Goal: Task Accomplishment & Management: Use online tool/utility

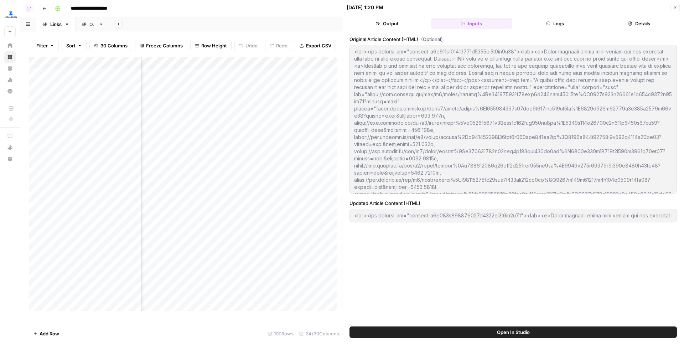
scroll to position [0, 1314]
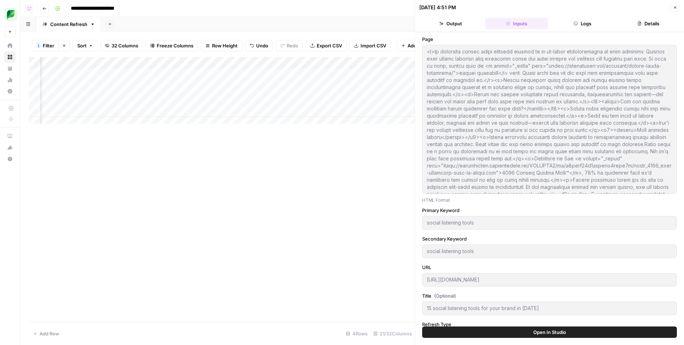
scroll to position [0, 797]
click at [282, 79] on div "Add Column" at bounding box center [222, 93] width 386 height 72
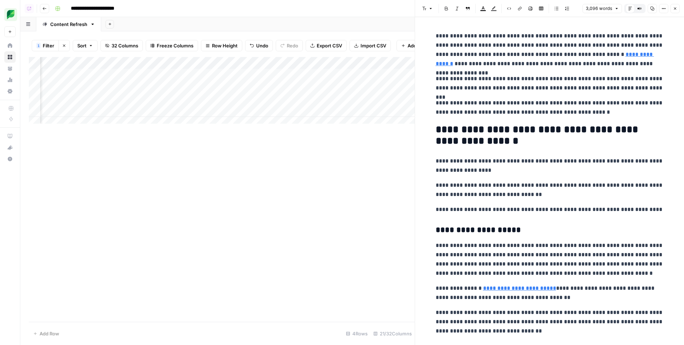
click at [661, 9] on icon "button" at bounding box center [663, 8] width 4 height 4
click at [634, 75] on span "Code" at bounding box center [642, 75] width 34 height 7
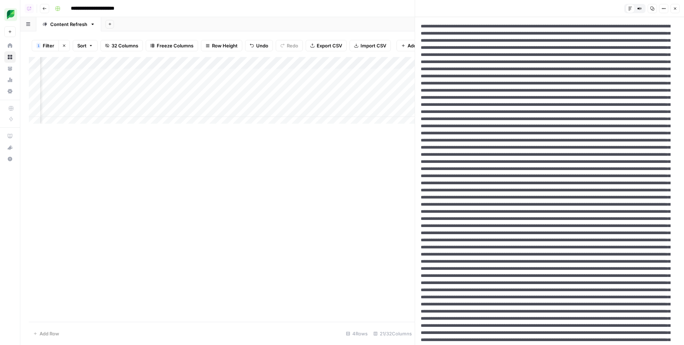
click at [147, 92] on div "Add Column" at bounding box center [222, 93] width 386 height 72
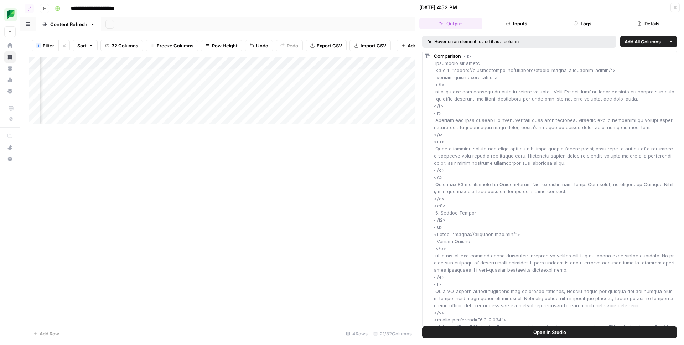
click at [515, 23] on button "Inputs" at bounding box center [516, 23] width 63 height 11
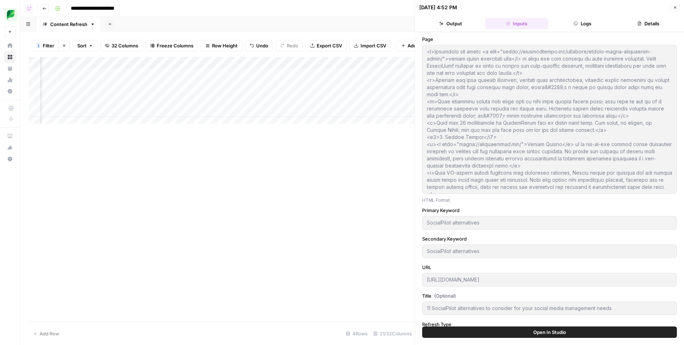
scroll to position [119, 0]
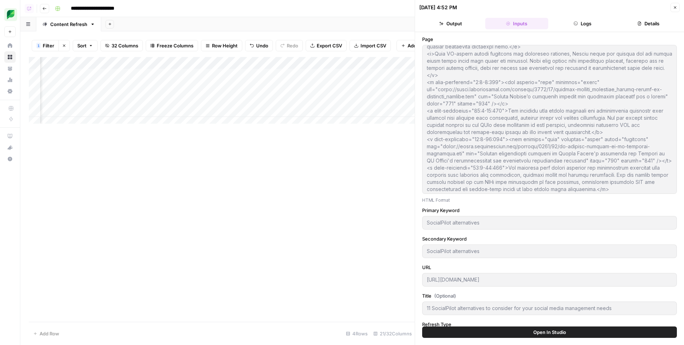
click at [583, 26] on button "Logs" at bounding box center [582, 23] width 63 height 11
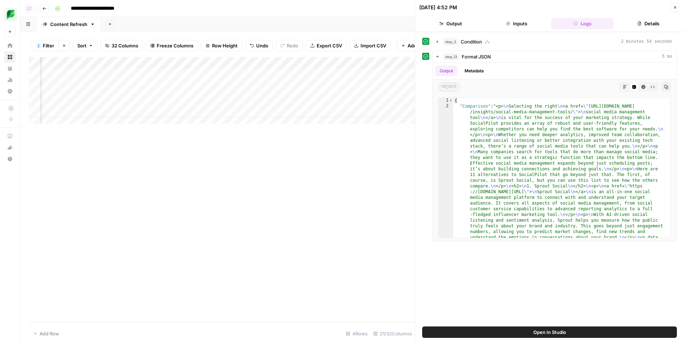
click at [283, 91] on div "Add Column" at bounding box center [222, 93] width 386 height 72
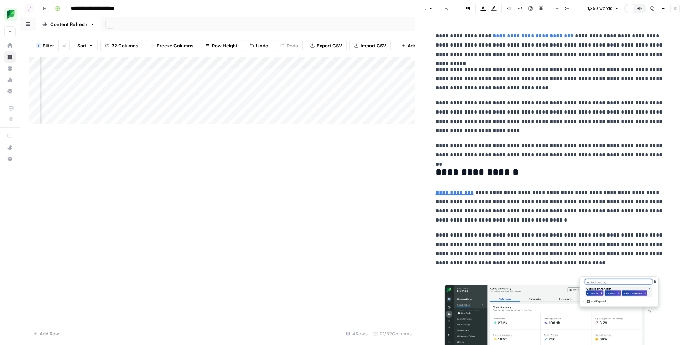
click at [667, 8] on button "Options" at bounding box center [663, 8] width 9 height 9
click at [639, 73] on span "Code" at bounding box center [642, 75] width 34 height 7
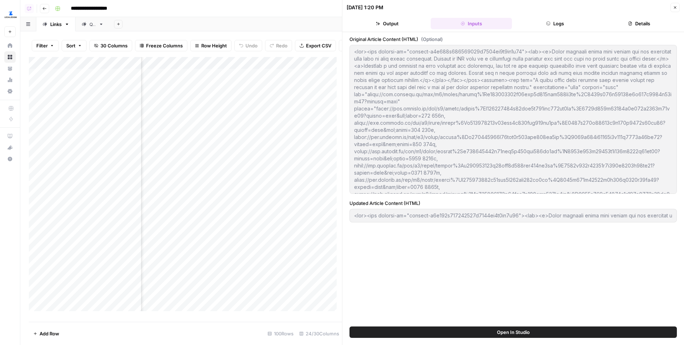
scroll to position [0, 1314]
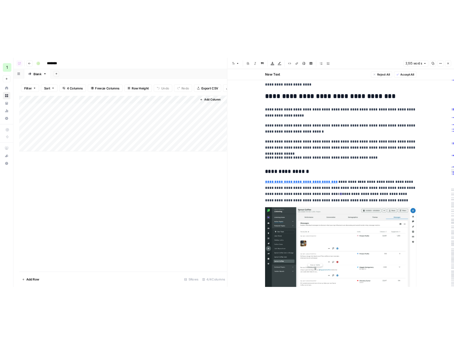
scroll to position [1196, 0]
